Goal: Task Accomplishment & Management: Use online tool/utility

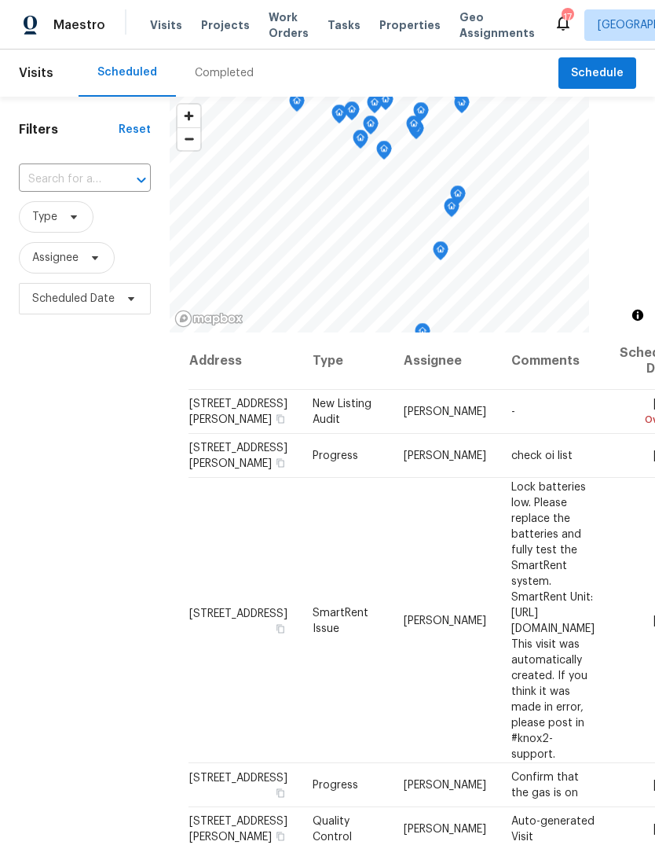
click at [224, 28] on span "Projects" at bounding box center [225, 25] width 49 height 16
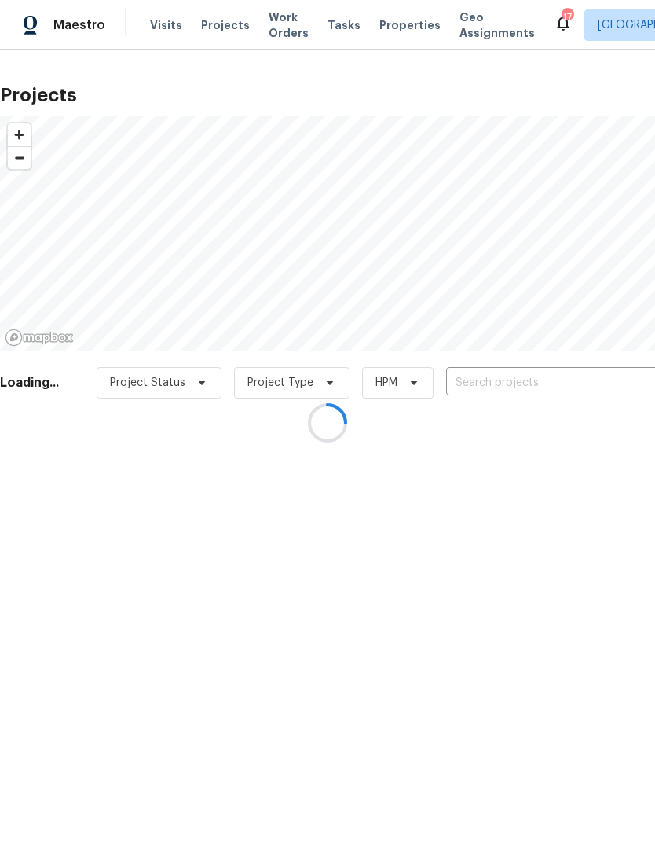
click at [527, 390] on div at bounding box center [327, 422] width 655 height 845
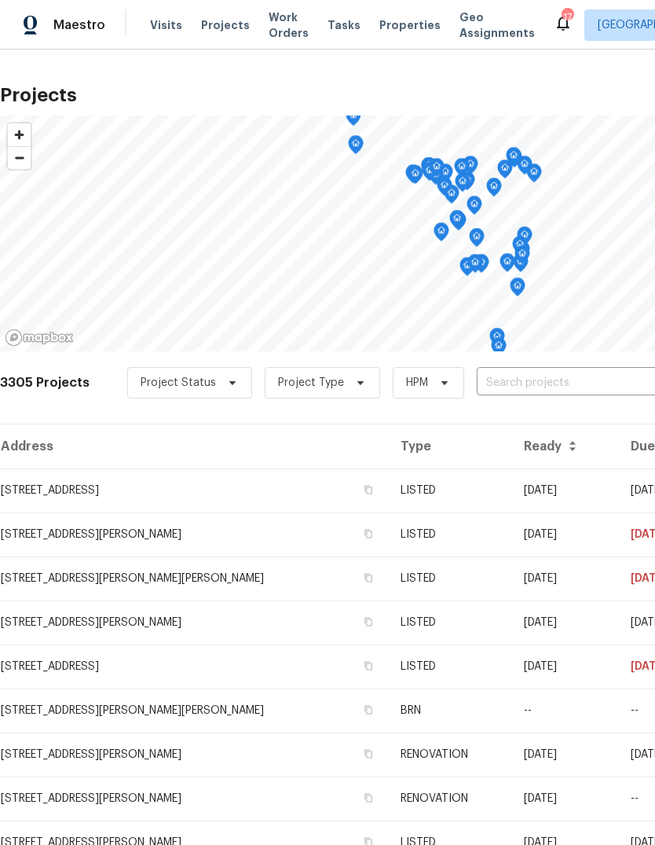
click at [544, 380] on input "text" at bounding box center [567, 383] width 180 height 24
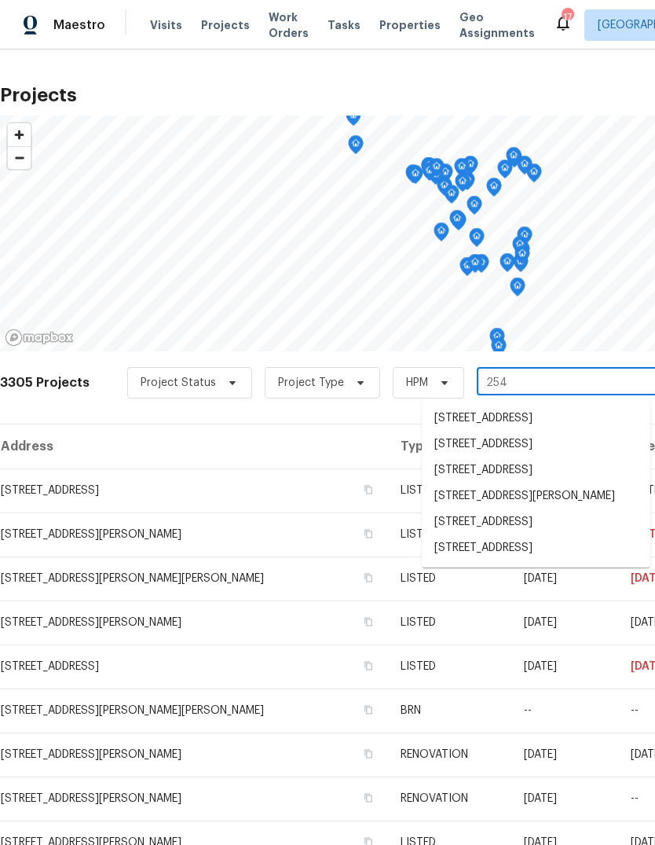
type input "2540"
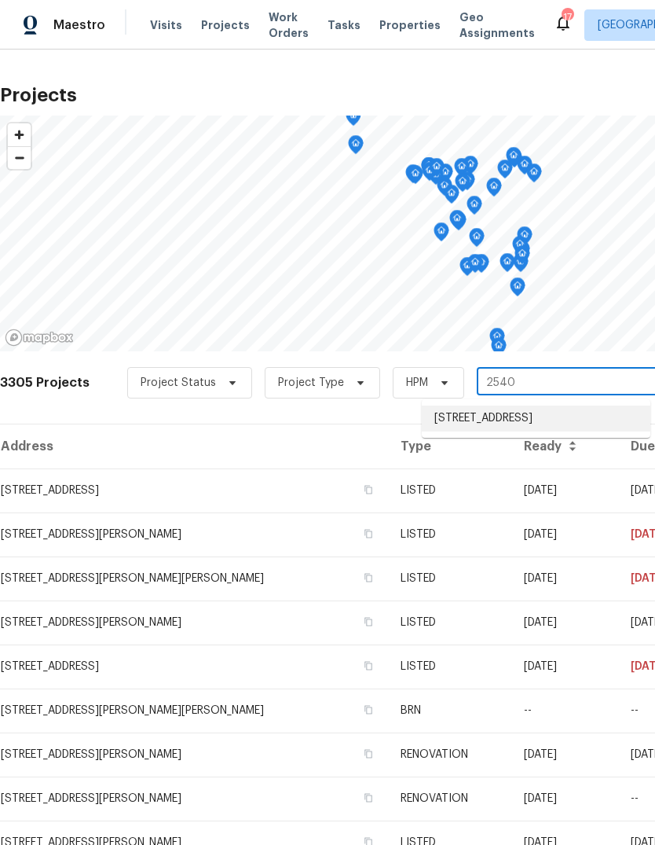
click at [585, 424] on li "[STREET_ADDRESS]" at bounding box center [536, 419] width 229 height 26
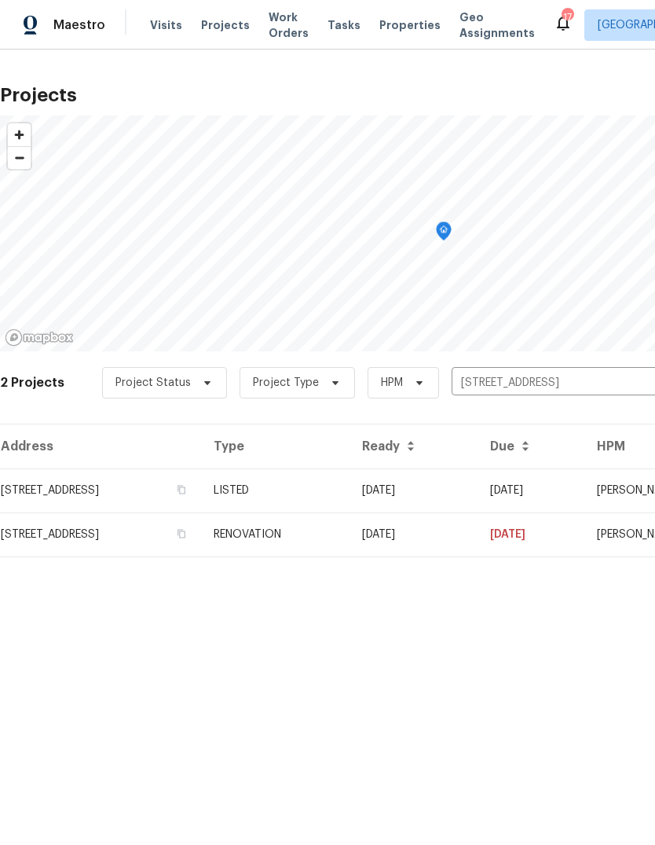
click at [350, 501] on td "LISTED" at bounding box center [275, 490] width 149 height 44
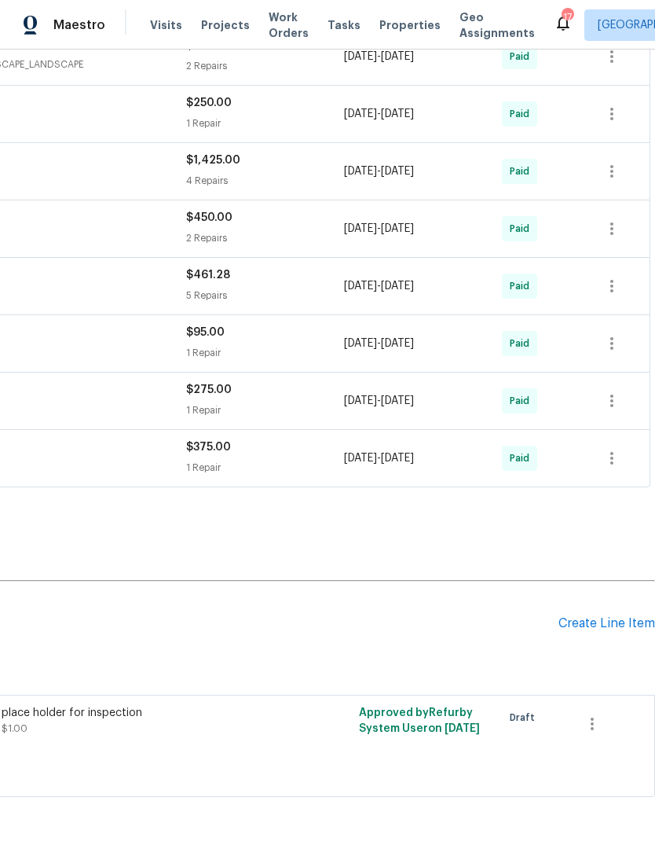
scroll to position [667, 233]
click at [618, 620] on div "Create Line Item" at bounding box center [607, 623] width 97 height 15
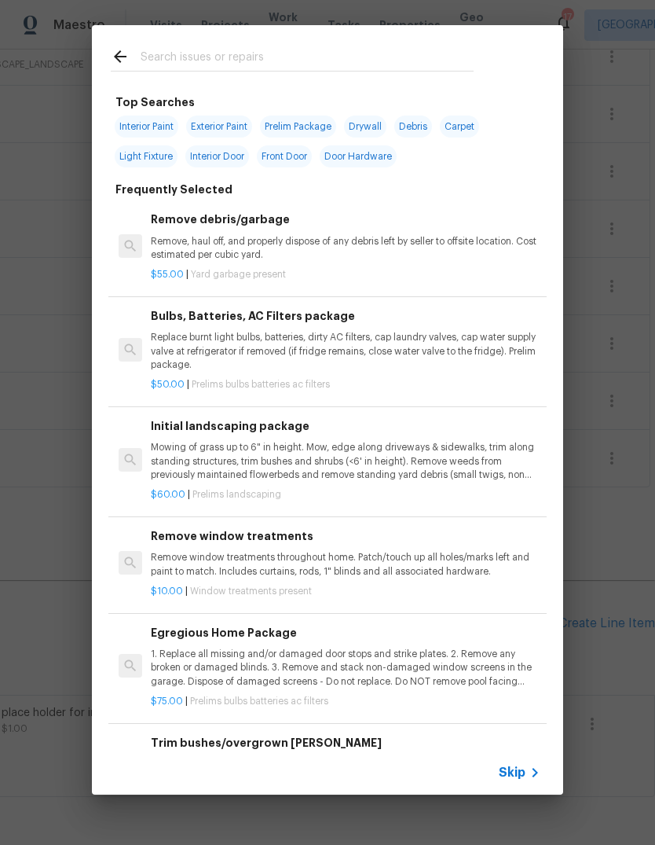
click at [524, 772] on span "Skip" at bounding box center [512, 773] width 27 height 16
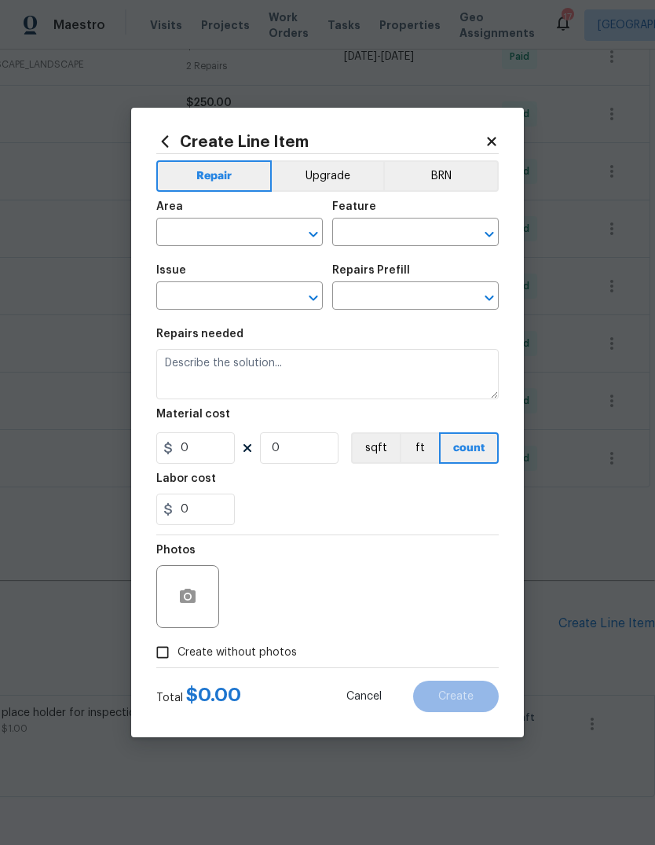
click at [256, 228] on input "text" at bounding box center [217, 234] width 123 height 24
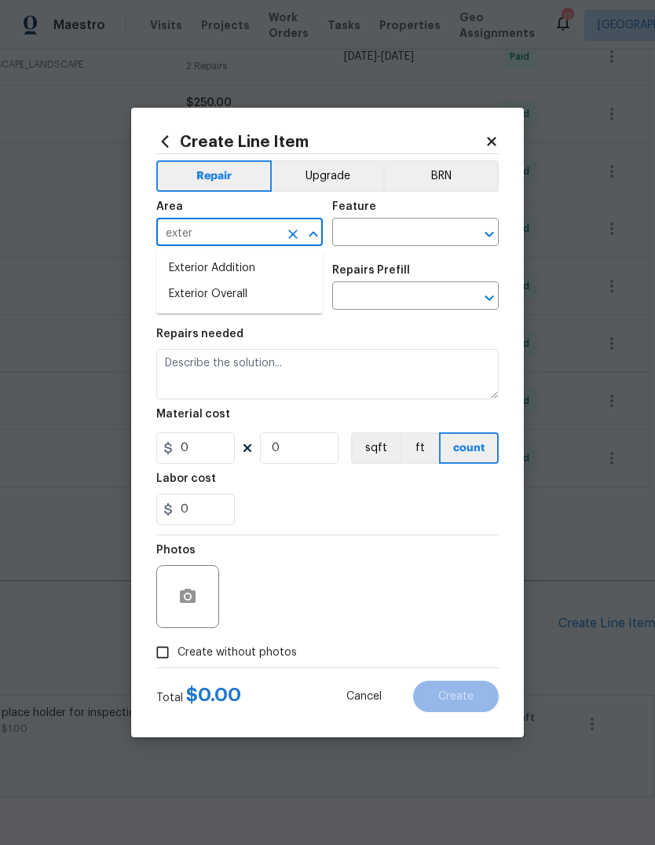
click at [286, 292] on li "Exterior Overall" at bounding box center [239, 294] width 167 height 26
type input "Exterior Overall"
click at [422, 230] on input "text" at bounding box center [393, 234] width 123 height 24
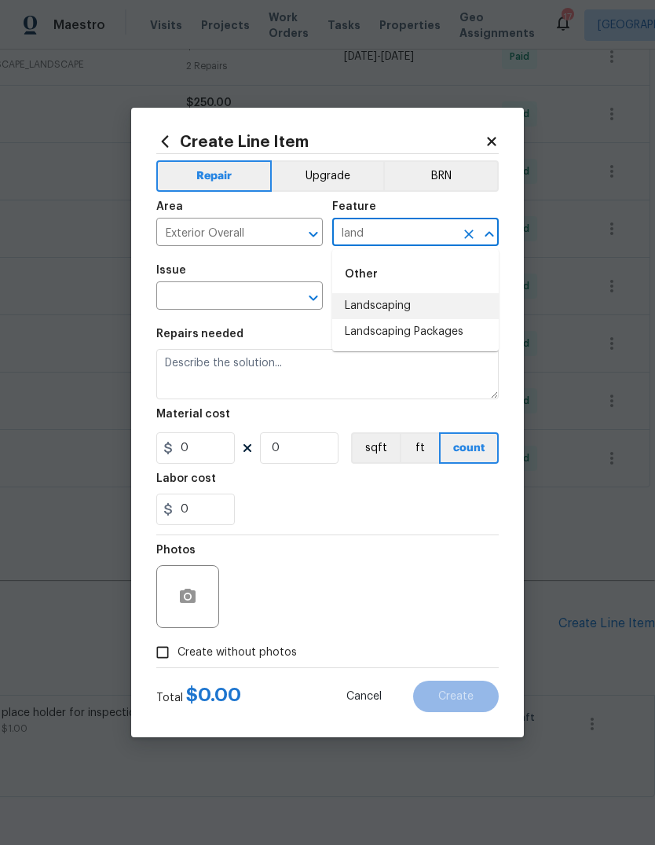
click at [413, 306] on li "Landscaping" at bounding box center [415, 306] width 167 height 26
type input "Landscaping"
click at [260, 300] on input "text" at bounding box center [217, 297] width 123 height 24
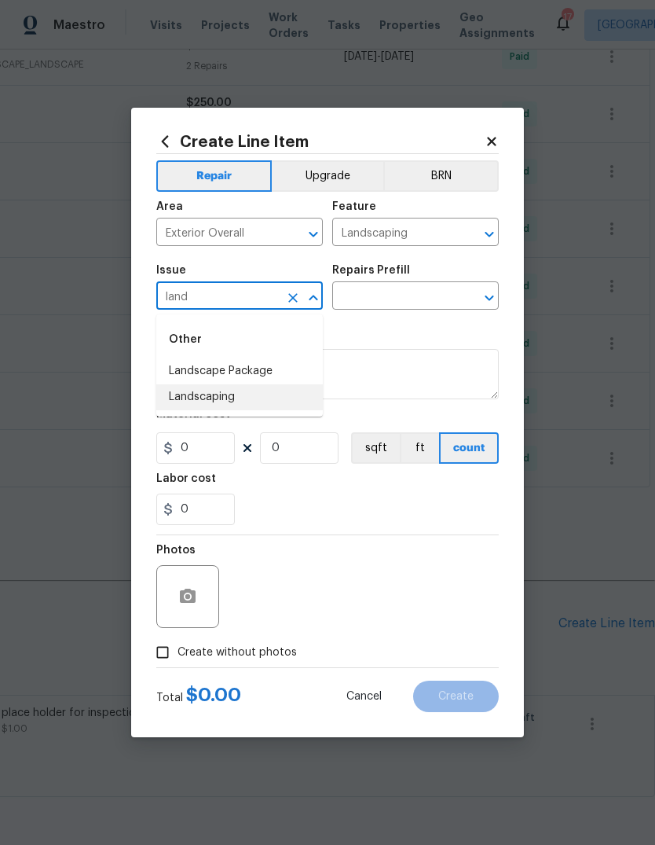
click at [254, 401] on li "Landscaping" at bounding box center [239, 397] width 167 height 26
type input "Landscaping"
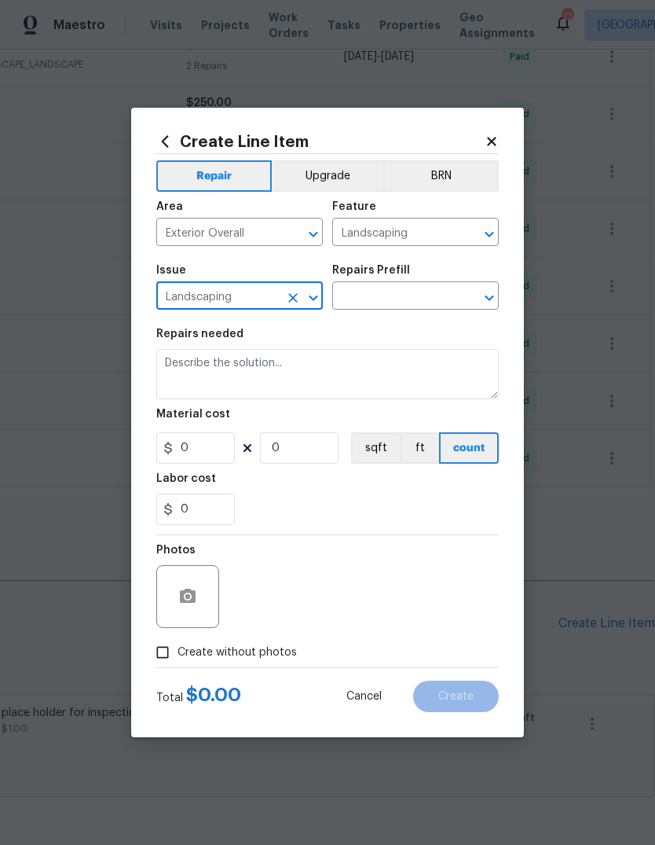
click at [409, 293] on input "text" at bounding box center [393, 297] width 123 height 24
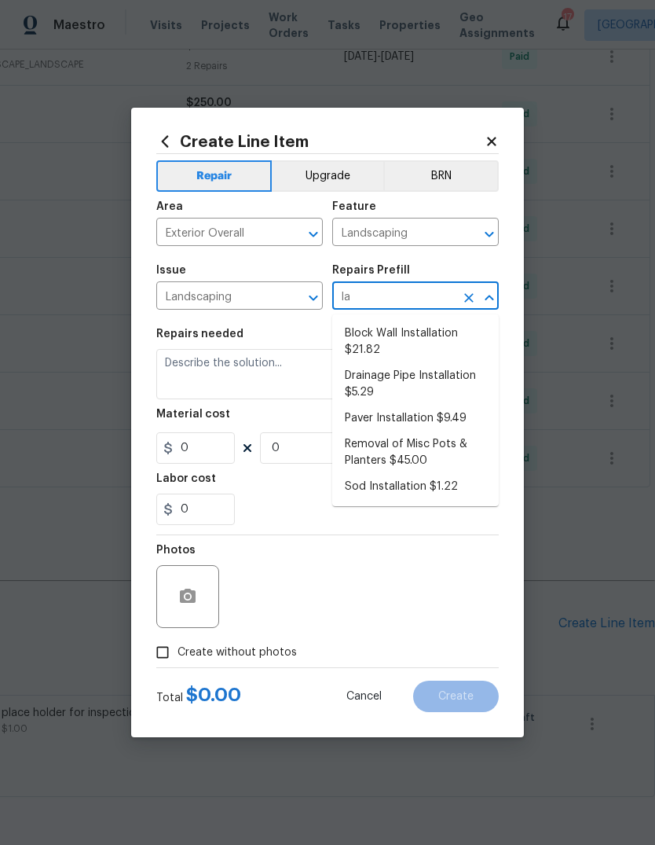
type input "l"
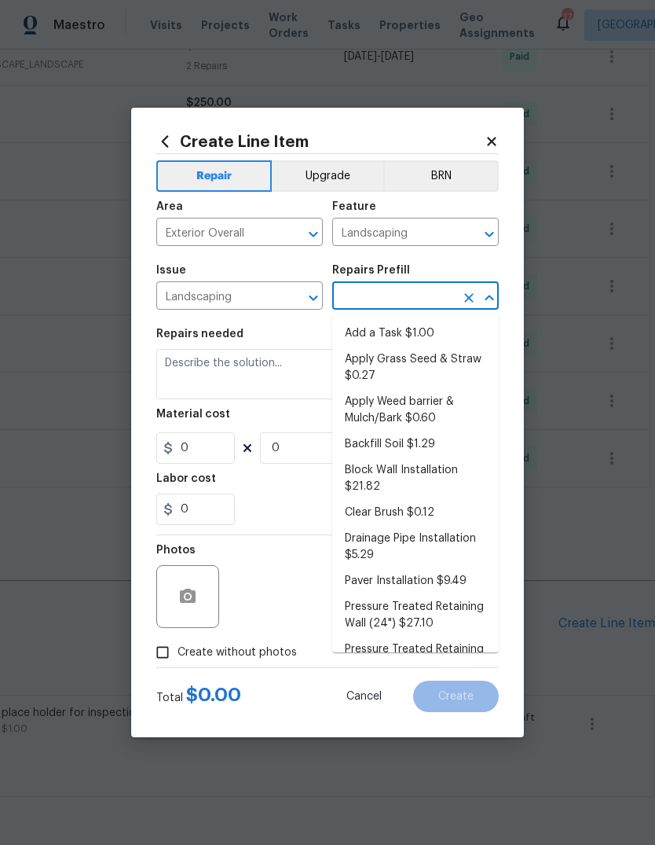
click at [445, 335] on li "Add a Task $1.00" at bounding box center [415, 334] width 167 height 26
type input "Add a Task $1.00"
type textarea "HPM to detail"
type input "1"
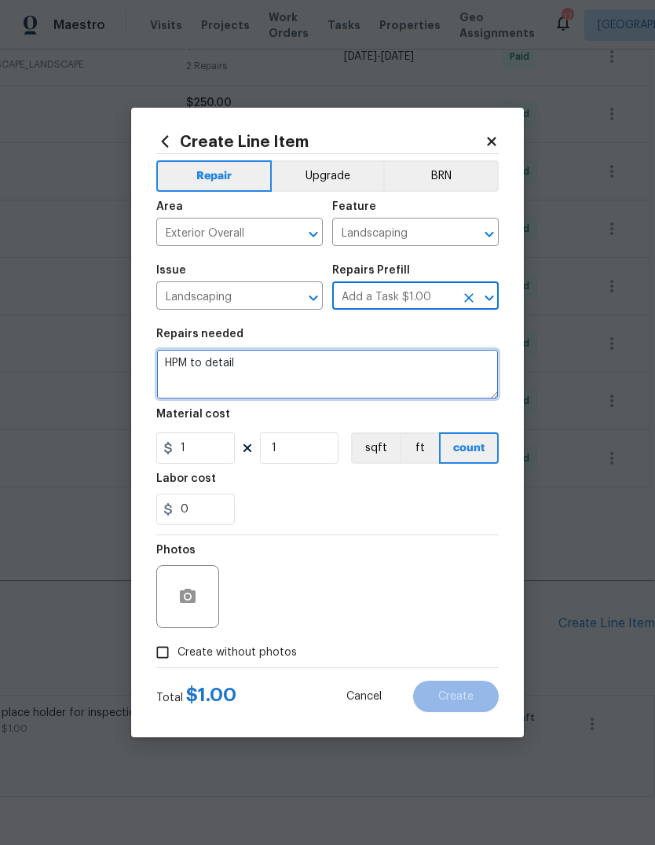
click at [390, 386] on textarea "HPM to detail" at bounding box center [327, 374] width 343 height 50
type textarea "H"
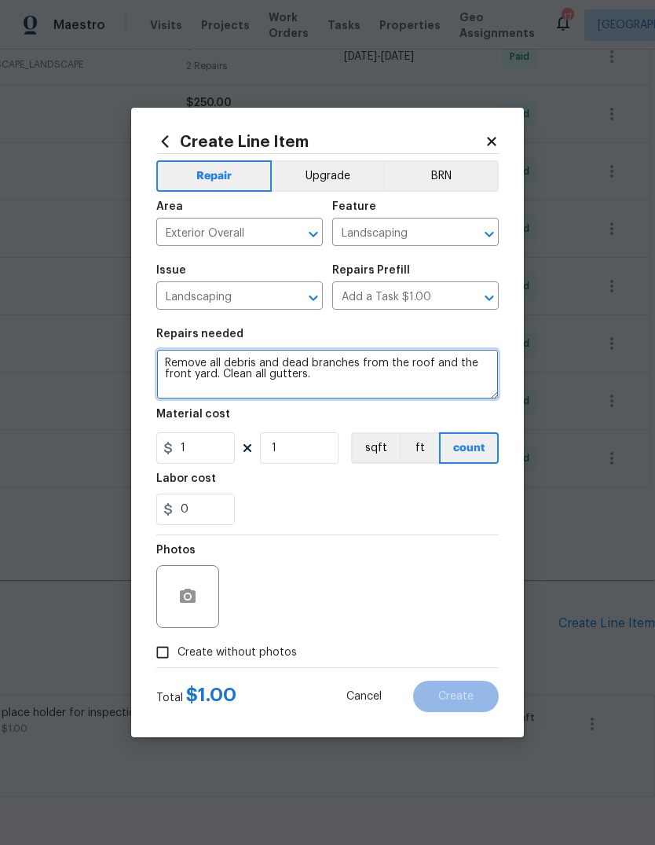
type textarea "Remove all debris and dead branches from the roof and the front yard. Clean all…"
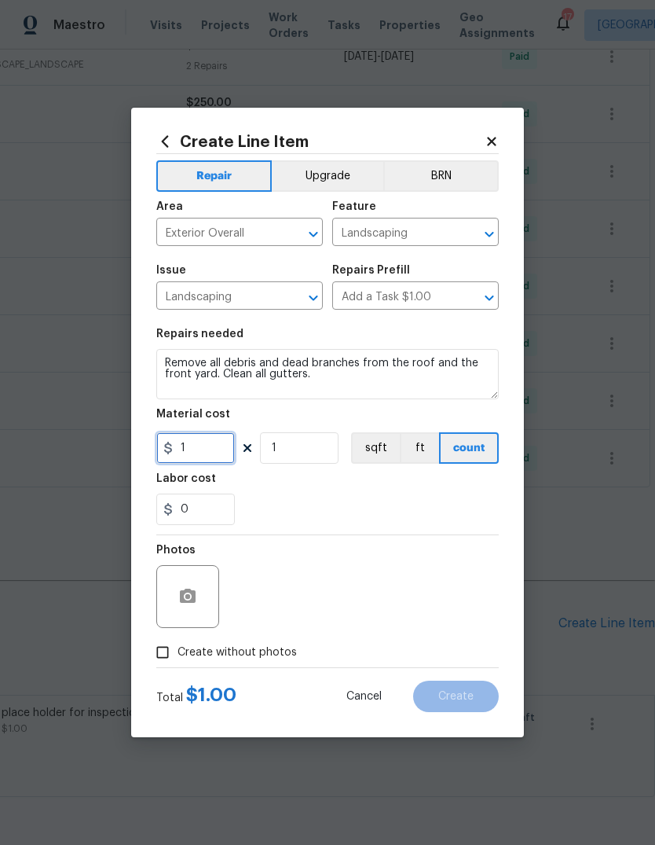
click at [224, 442] on input "1" at bounding box center [195, 447] width 79 height 31
click at [222, 452] on input "1" at bounding box center [195, 447] width 79 height 31
type input "200"
click at [446, 501] on div "0" at bounding box center [327, 509] width 343 height 31
click at [194, 603] on icon "button" at bounding box center [188, 596] width 16 height 14
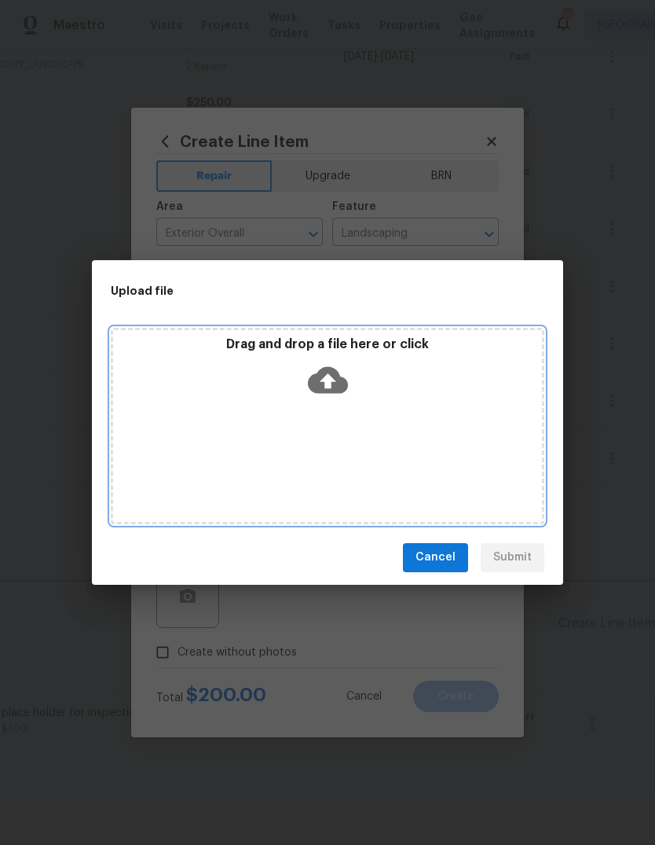
click at [347, 380] on icon at bounding box center [328, 379] width 40 height 27
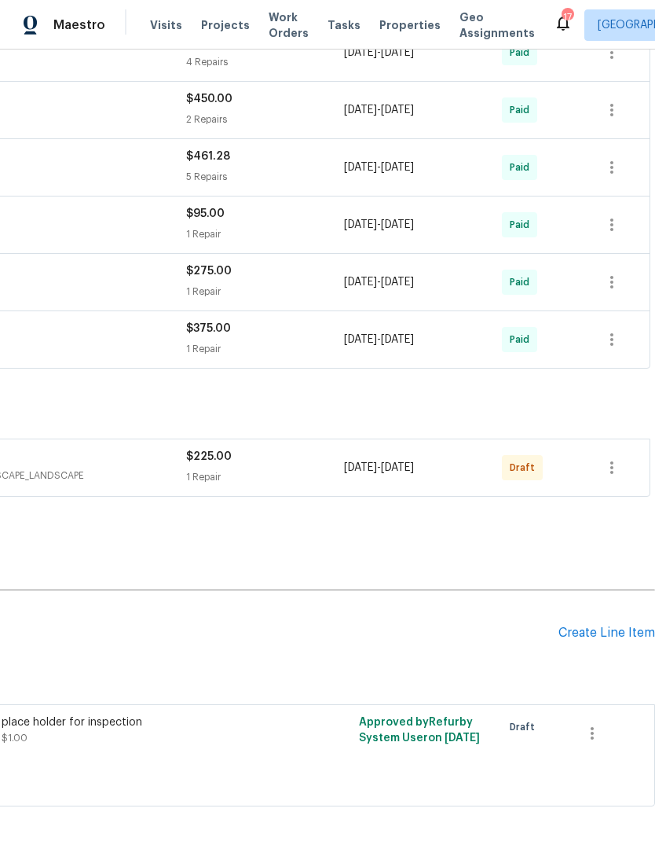
scroll to position [786, 233]
click at [612, 464] on icon "button" at bounding box center [612, 467] width 3 height 13
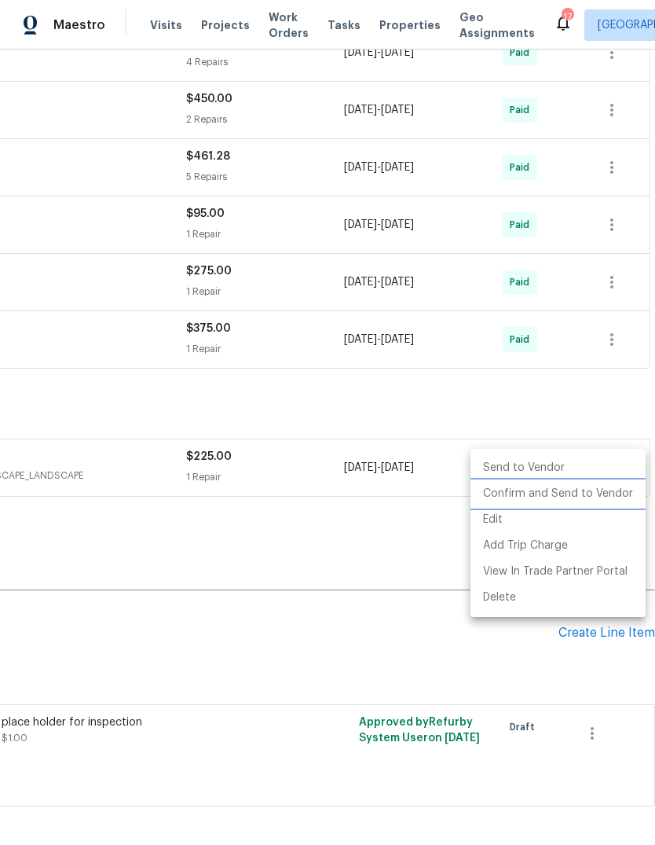
click at [619, 494] on li "Confirm and Send to Vendor" at bounding box center [558, 494] width 175 height 26
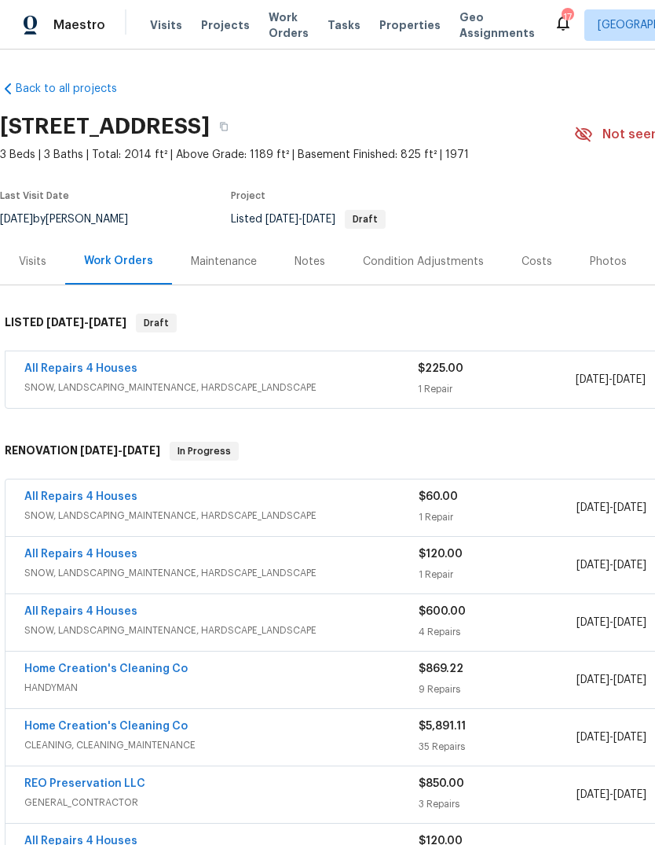
scroll to position [0, 0]
click at [112, 369] on link "All Repairs 4 Houses" at bounding box center [80, 368] width 113 height 11
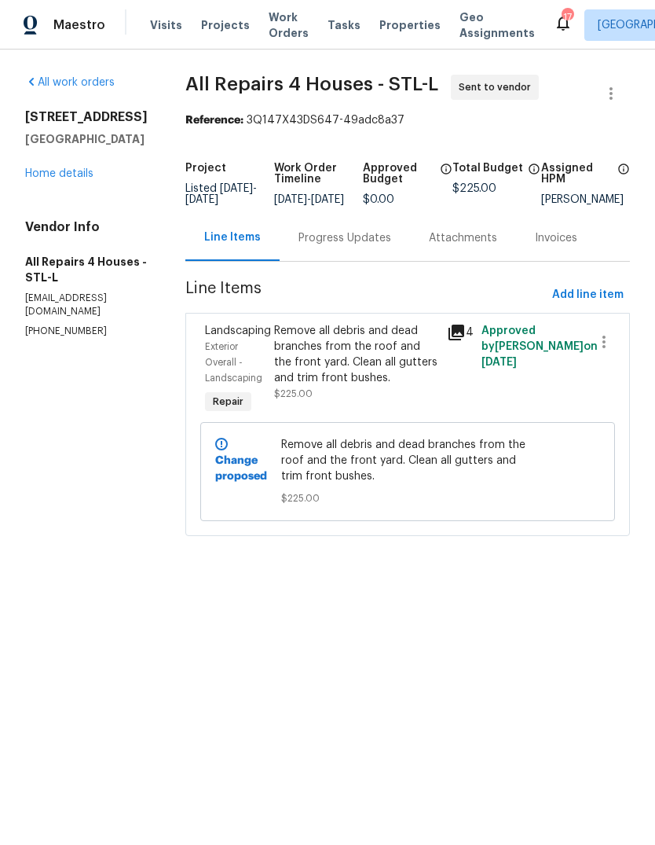
click at [463, 340] on icon at bounding box center [457, 333] width 16 height 16
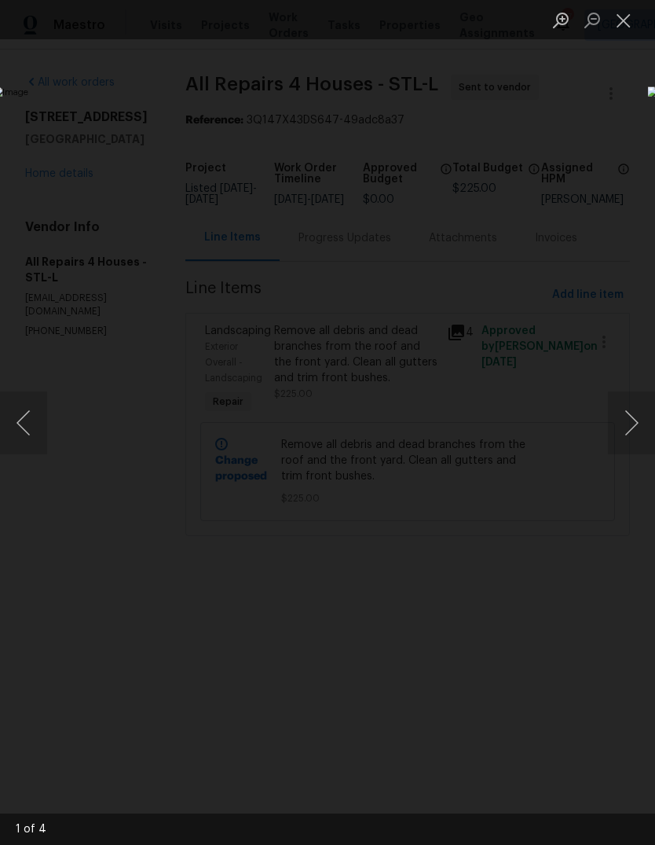
click at [623, 427] on button "Next image" at bounding box center [631, 422] width 47 height 63
click at [637, 415] on button "Next image" at bounding box center [631, 422] width 47 height 63
click at [630, 404] on button "Next image" at bounding box center [631, 422] width 47 height 63
click at [631, 419] on button "Next image" at bounding box center [631, 422] width 47 height 63
click at [629, 22] on button "Close lightbox" at bounding box center [623, 20] width 31 height 28
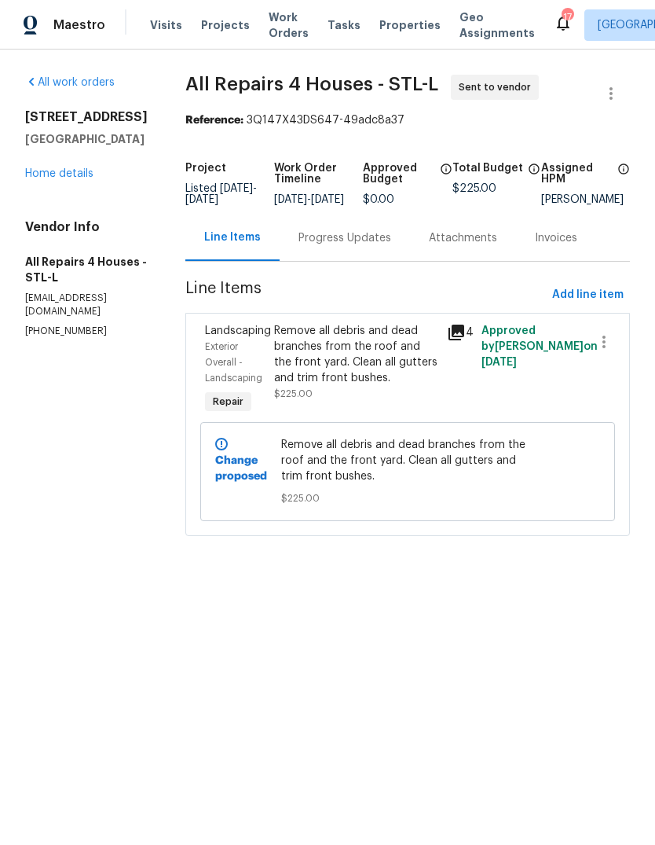
click at [81, 178] on link "Home details" at bounding box center [59, 173] width 68 height 11
